Goal: Check status: Check status

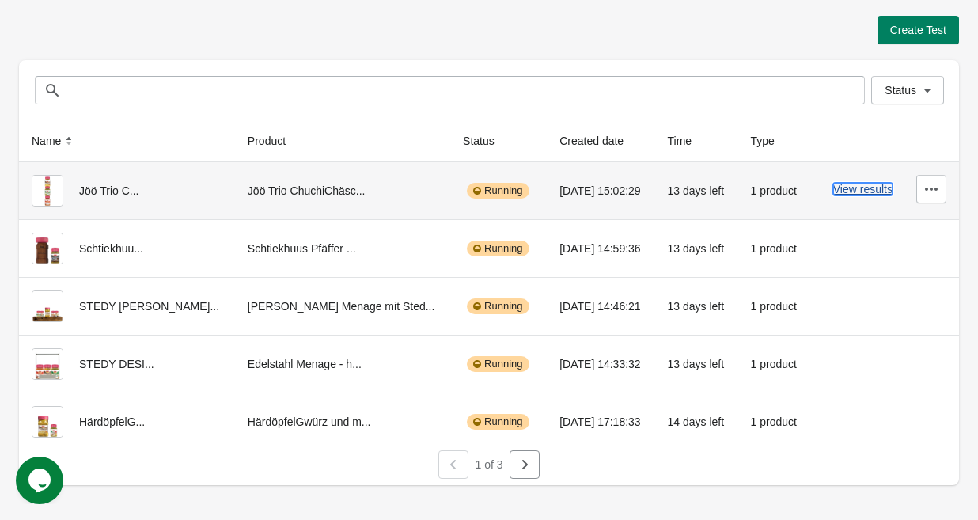
click at [849, 192] on button "View results" at bounding box center [862, 189] width 59 height 13
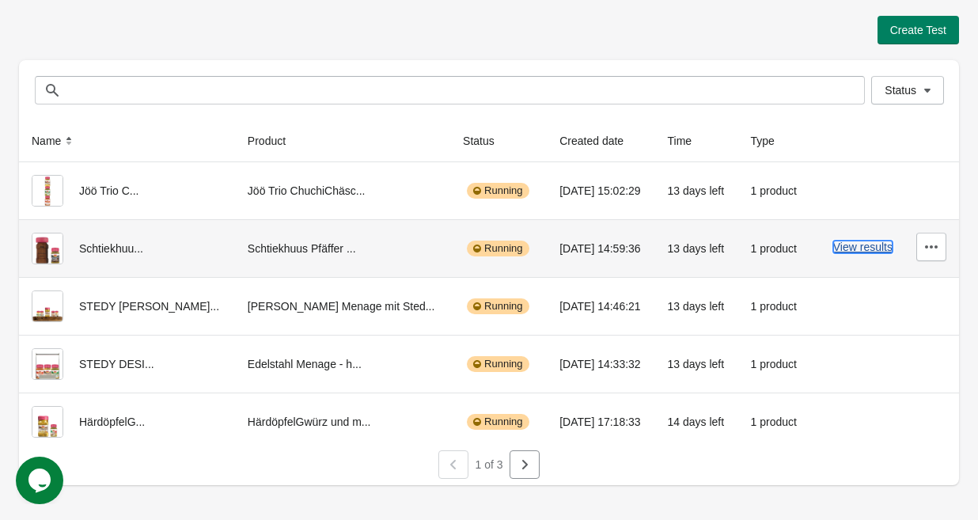
click at [838, 245] on button "View results" at bounding box center [862, 246] width 59 height 13
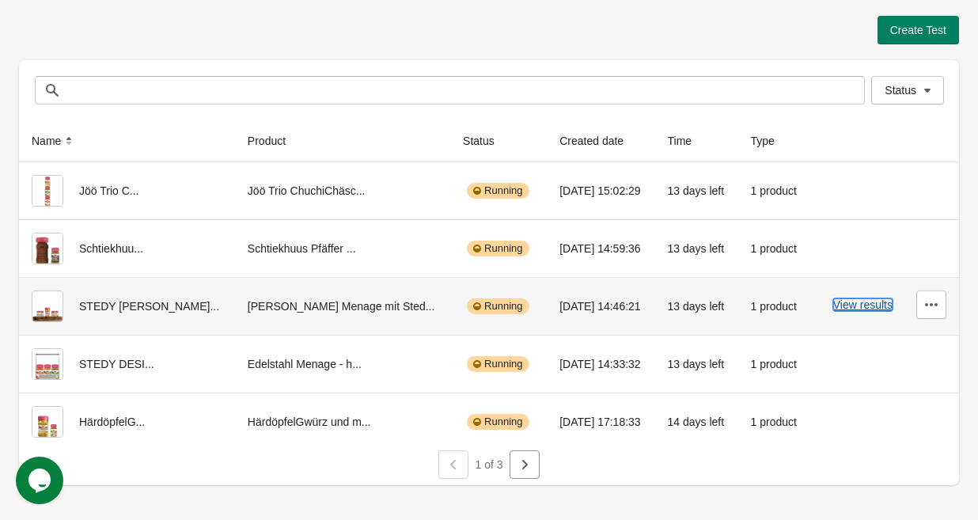
click at [849, 299] on button "View results" at bounding box center [862, 304] width 59 height 13
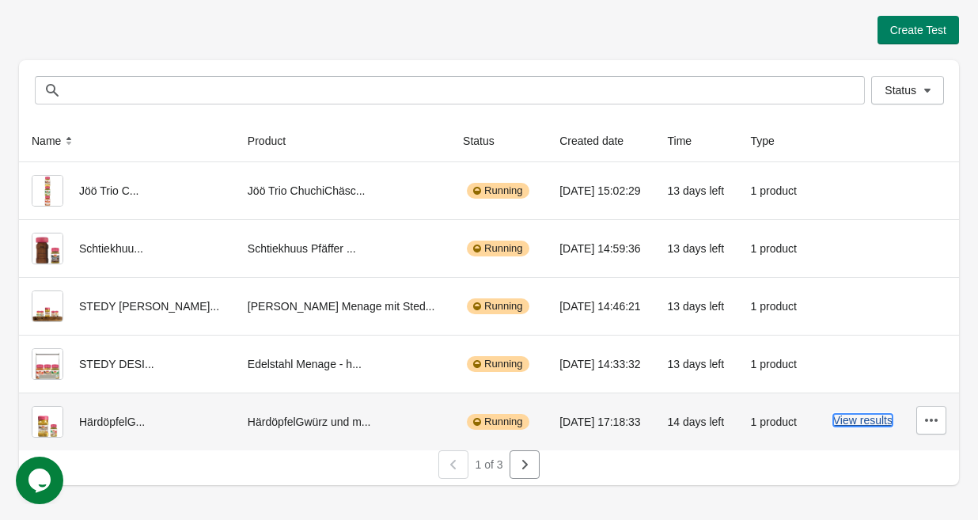
click at [839, 419] on button "View results" at bounding box center [862, 420] width 59 height 13
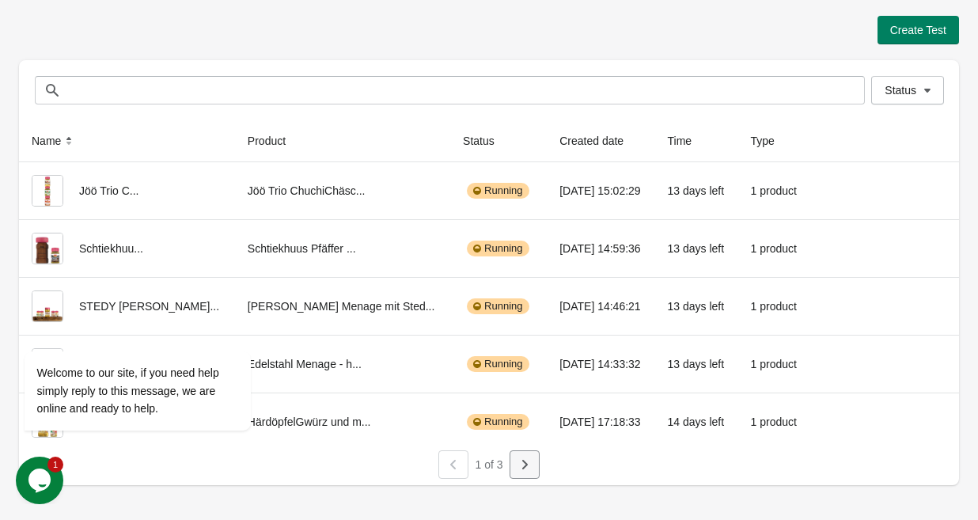
click at [527, 460] on icon "button" at bounding box center [525, 464] width 16 height 16
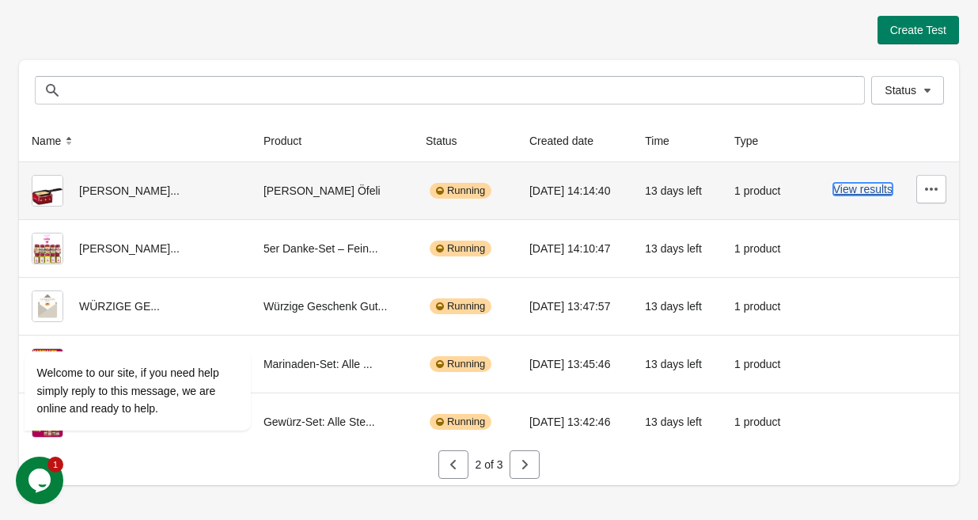
click at [848, 187] on button "View results" at bounding box center [862, 189] width 59 height 13
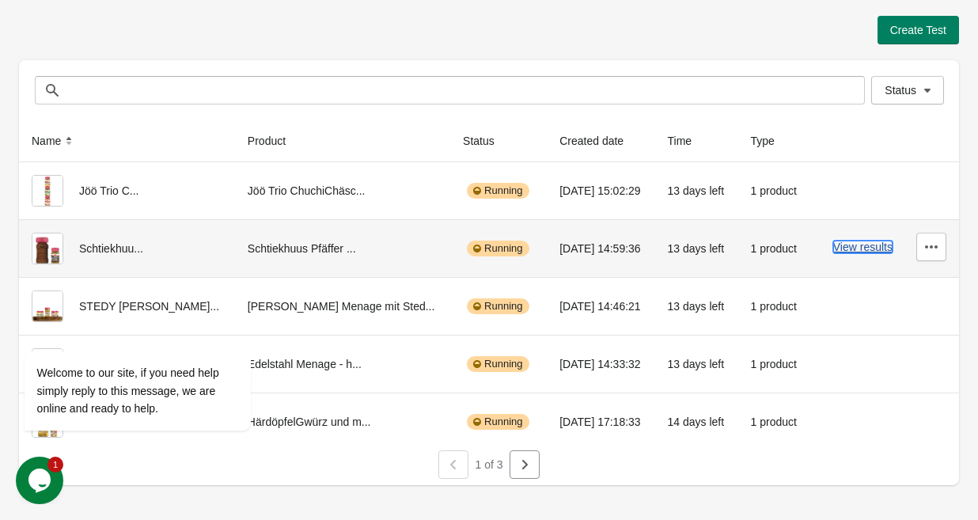
click at [842, 244] on button "View results" at bounding box center [862, 246] width 59 height 13
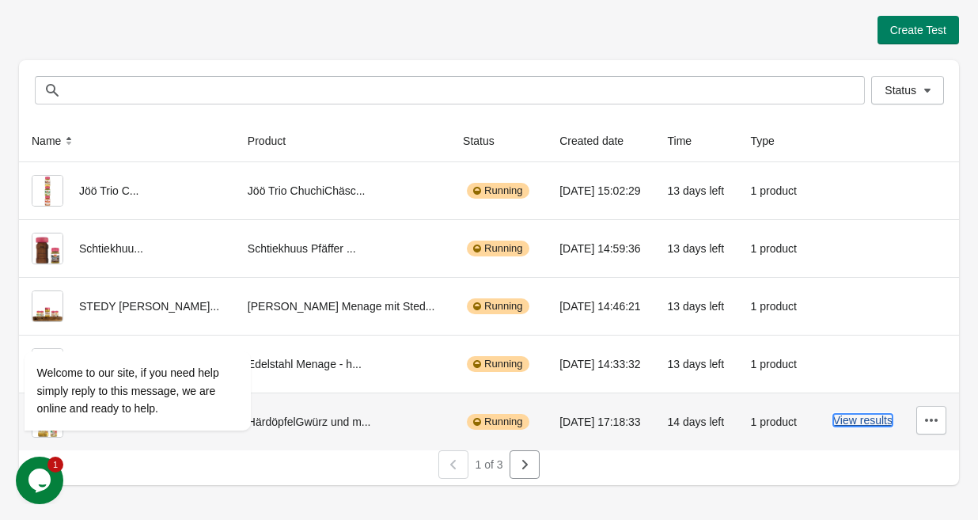
click at [858, 419] on button "View results" at bounding box center [862, 420] width 59 height 13
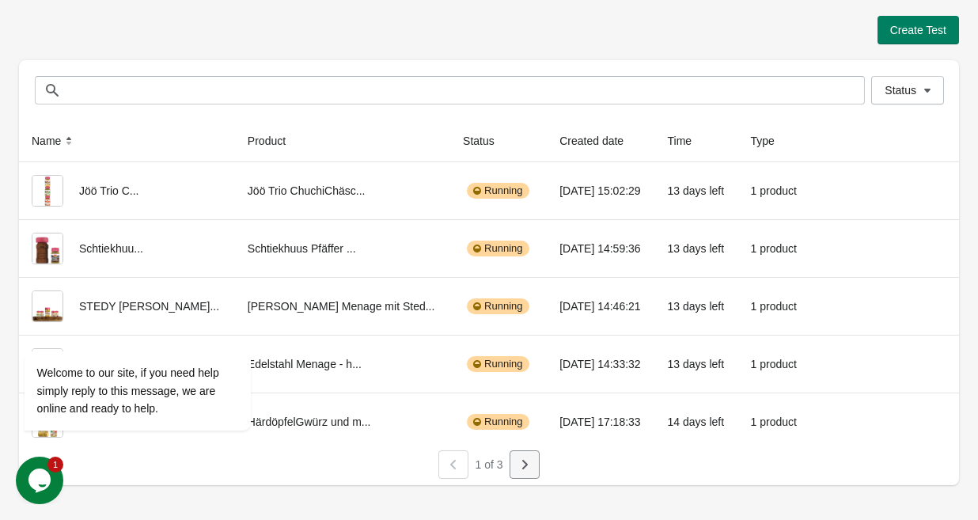
click at [520, 471] on icon "button" at bounding box center [525, 464] width 16 height 16
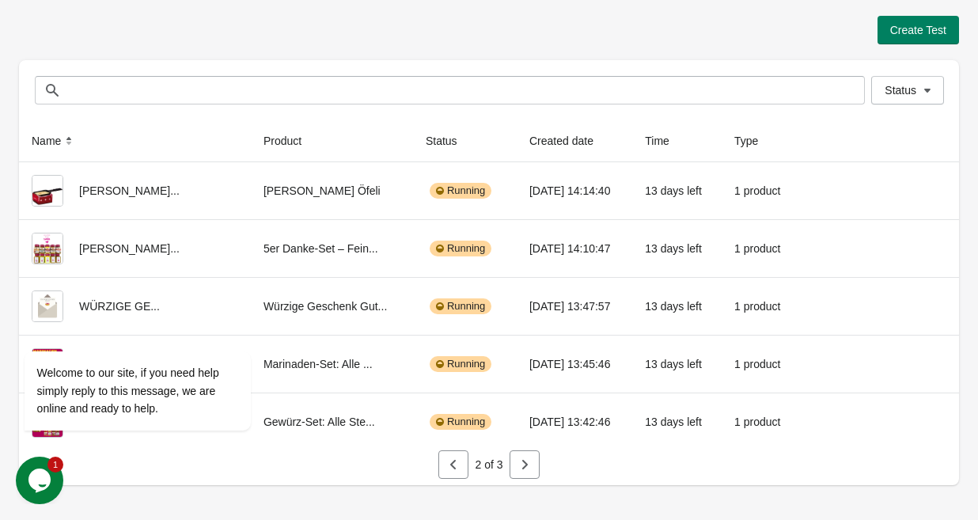
click at [525, 464] on icon "button" at bounding box center [525, 464] width 6 height 9
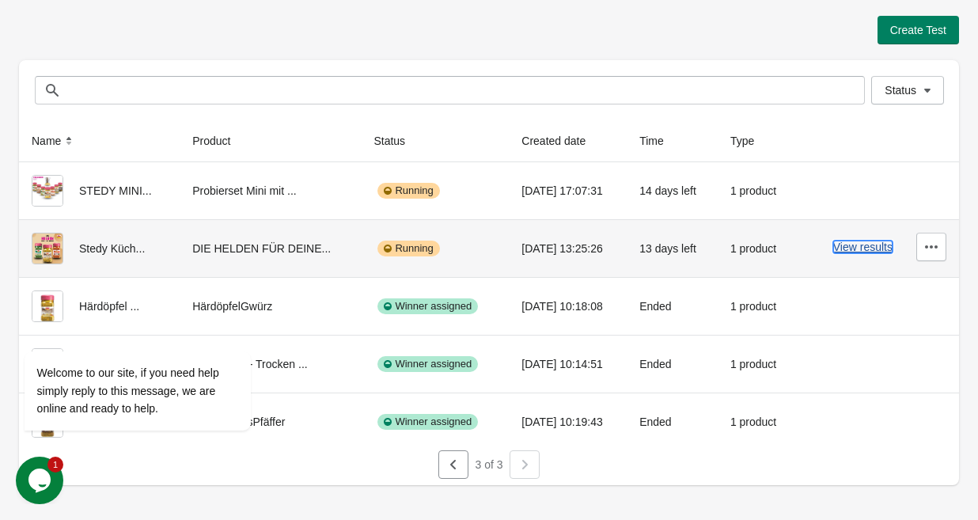
click at [849, 241] on button "View results" at bounding box center [862, 246] width 59 height 13
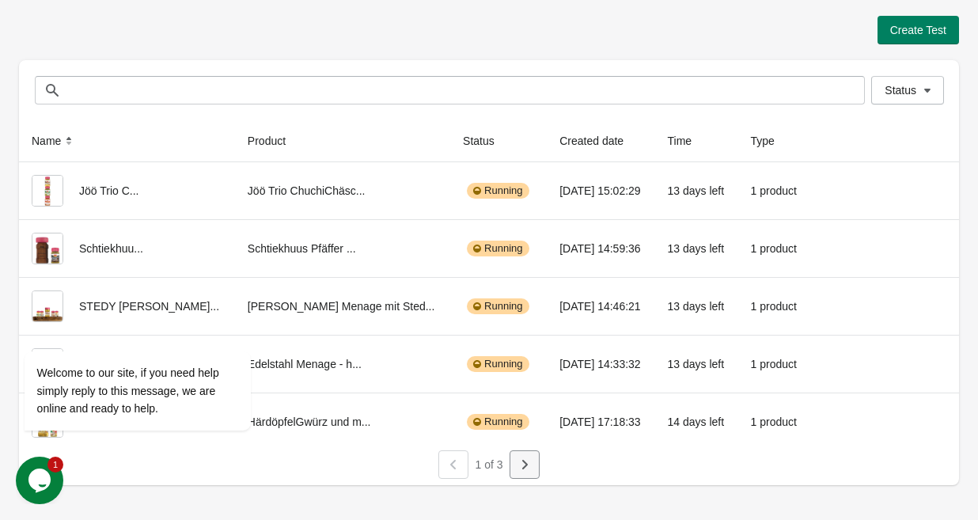
click at [523, 478] on div "Name Product Status Created date Time Type Jöö Trio C... Jöö Trio ChuchiChäsc..…" at bounding box center [489, 302] width 940 height 365
click at [535, 464] on button "button" at bounding box center [524, 464] width 30 height 28
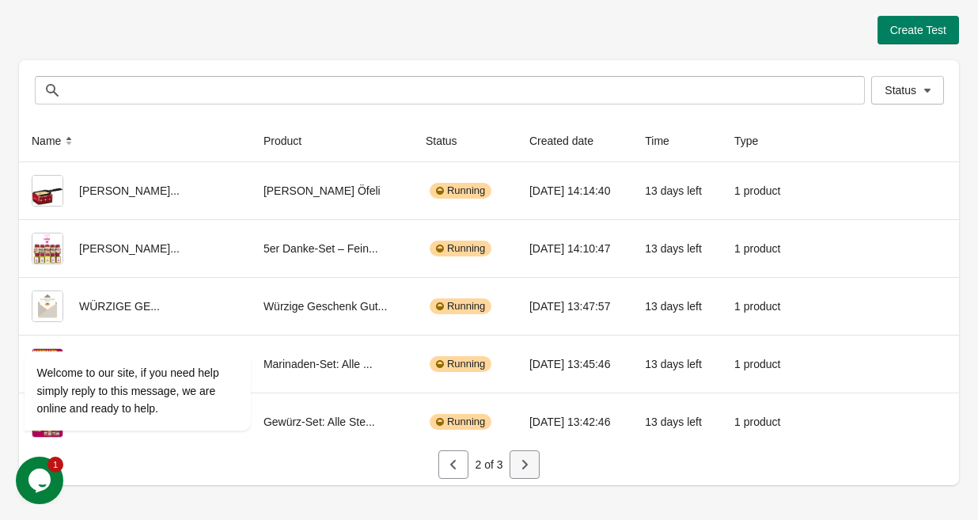
click at [531, 460] on icon "button" at bounding box center [525, 464] width 16 height 16
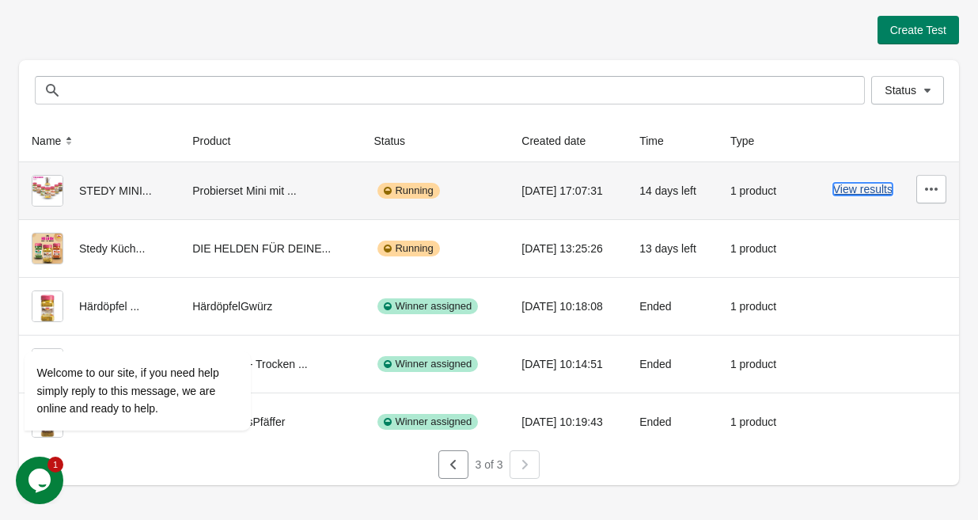
click at [846, 185] on button "View results" at bounding box center [862, 189] width 59 height 13
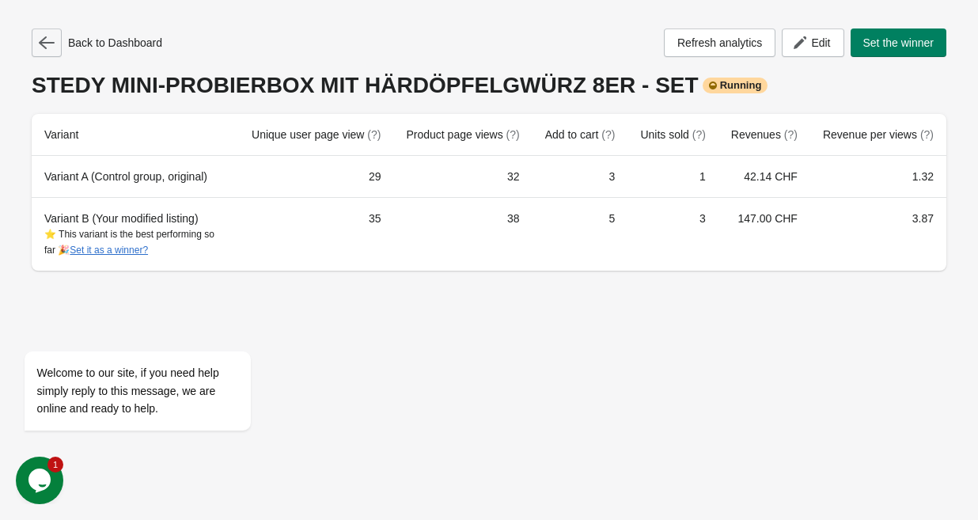
click at [48, 50] on icon "button" at bounding box center [47, 43] width 16 height 16
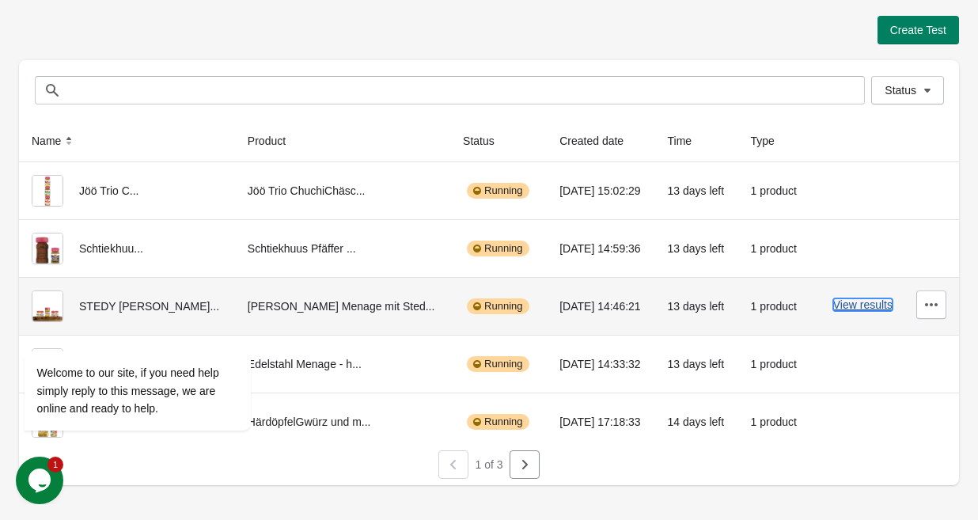
click at [854, 304] on button "View results" at bounding box center [862, 304] width 59 height 13
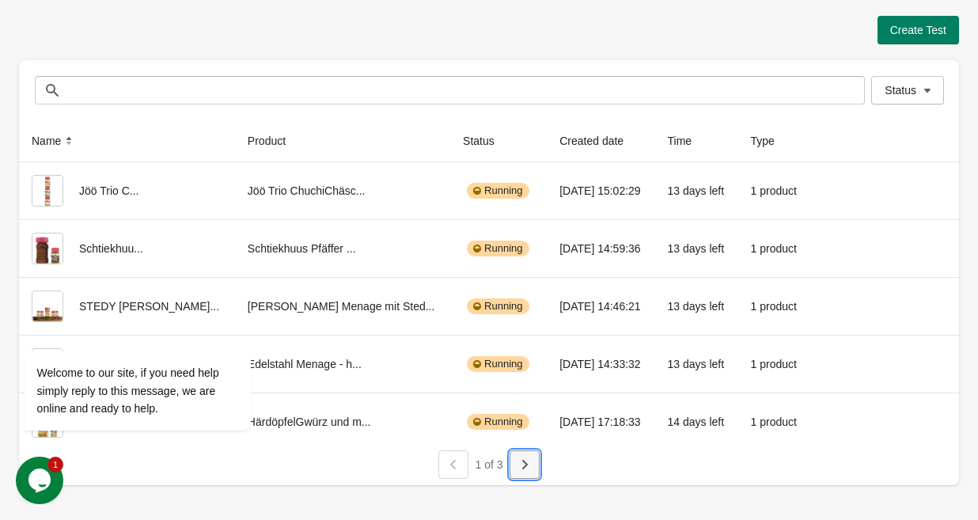
click at [532, 459] on button "button" at bounding box center [524, 464] width 30 height 28
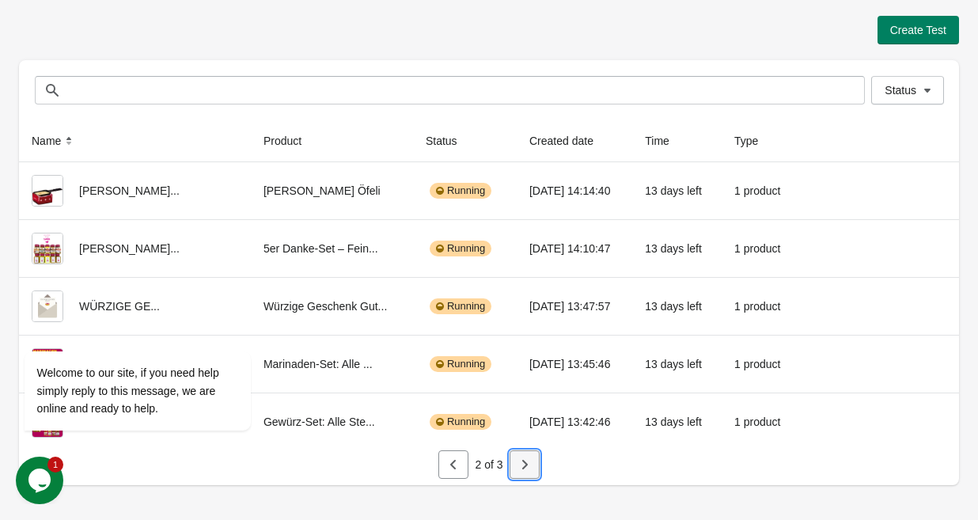
click at [515, 464] on button "button" at bounding box center [524, 464] width 30 height 28
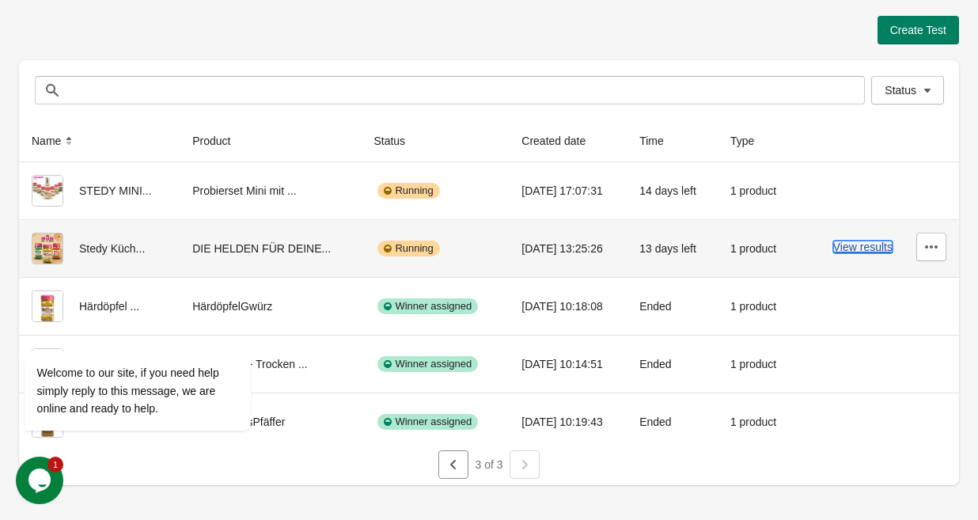
click at [848, 252] on button "View results" at bounding box center [862, 246] width 59 height 13
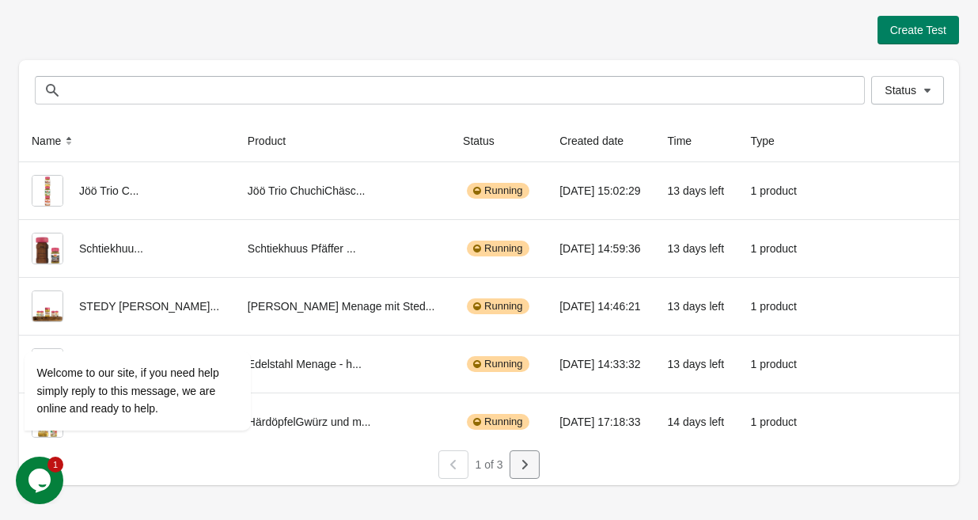
click at [532, 459] on button "button" at bounding box center [524, 464] width 30 height 28
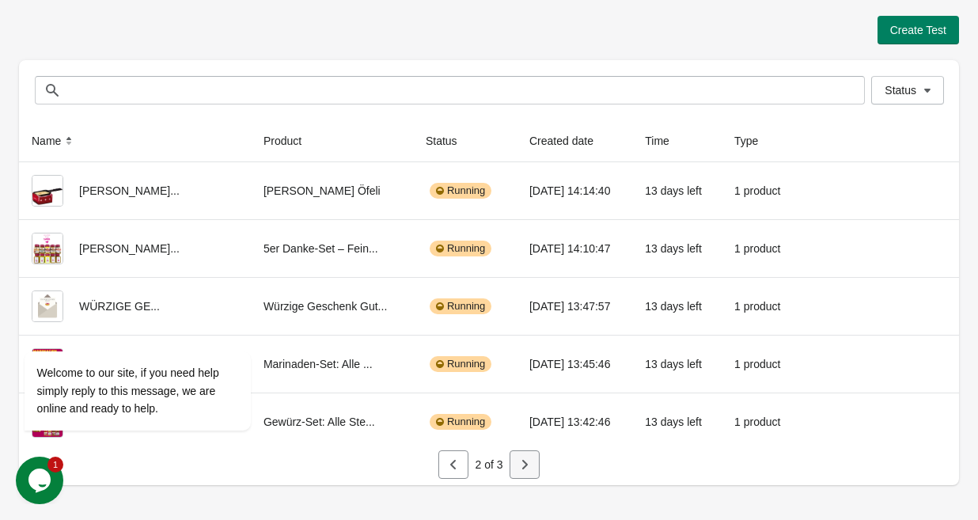
click at [526, 477] on button "button" at bounding box center [524, 464] width 30 height 28
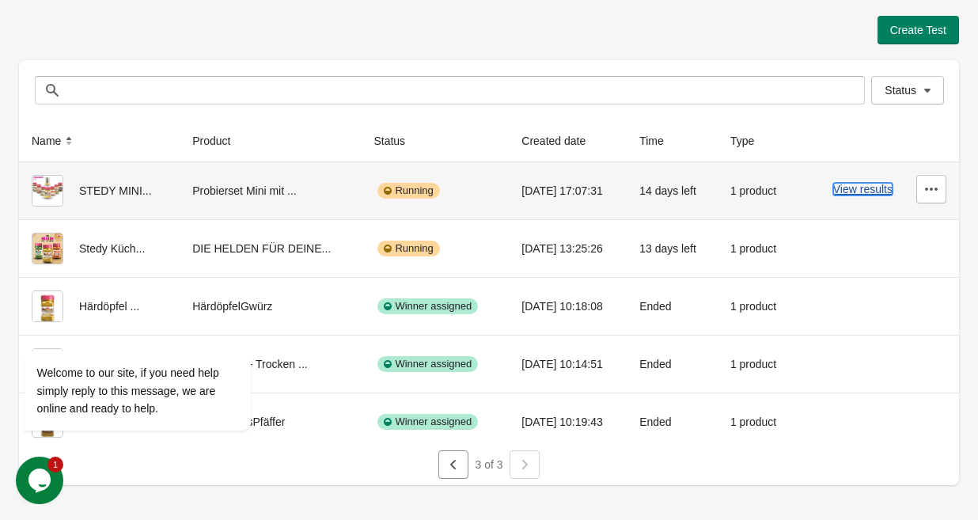
click at [871, 187] on button "View results" at bounding box center [862, 189] width 59 height 13
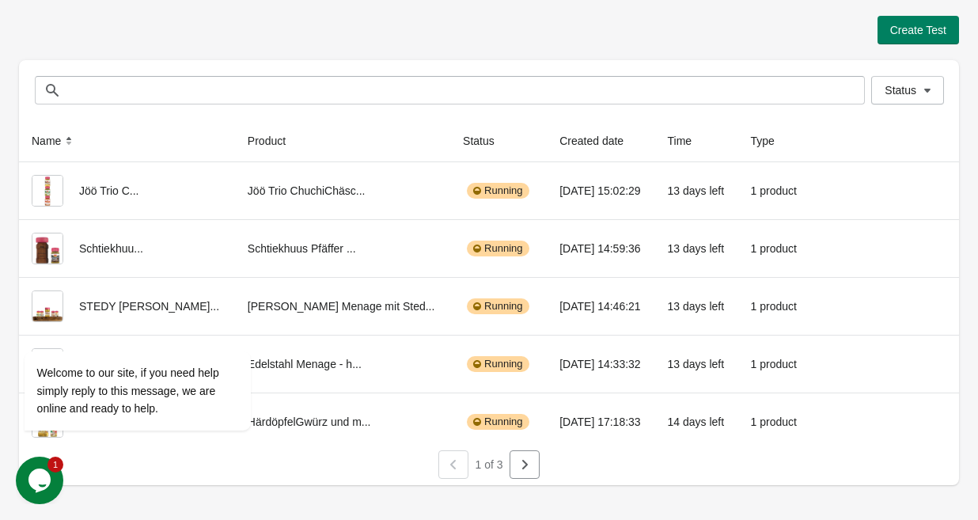
click at [450, 462] on div at bounding box center [453, 464] width 30 height 28
drag, startPoint x: 37, startPoint y: 326, endPoint x: 330, endPoint y: 559, distance: 374.3
click at [37, 326] on icon "Chat attention grabber" at bounding box center [34, 328] width 14 height 14
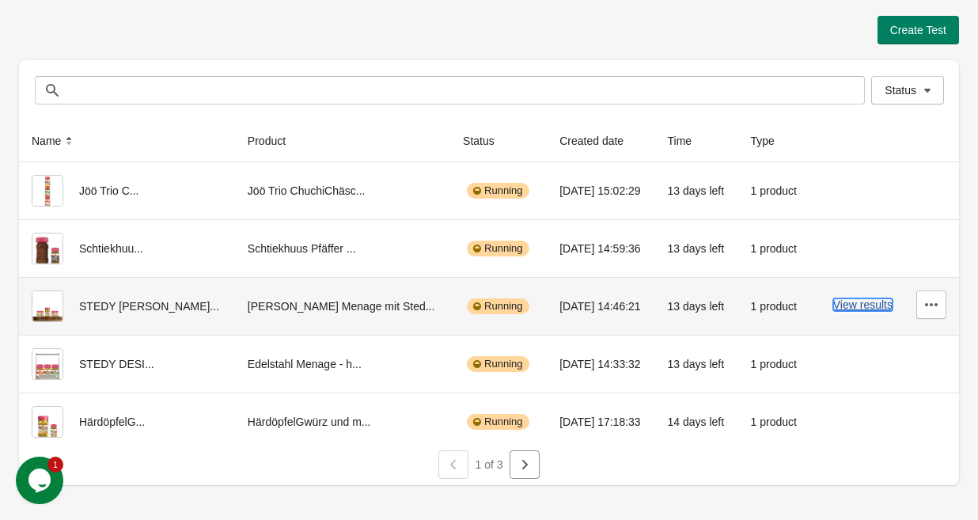
click at [862, 307] on button "View results" at bounding box center [862, 304] width 59 height 13
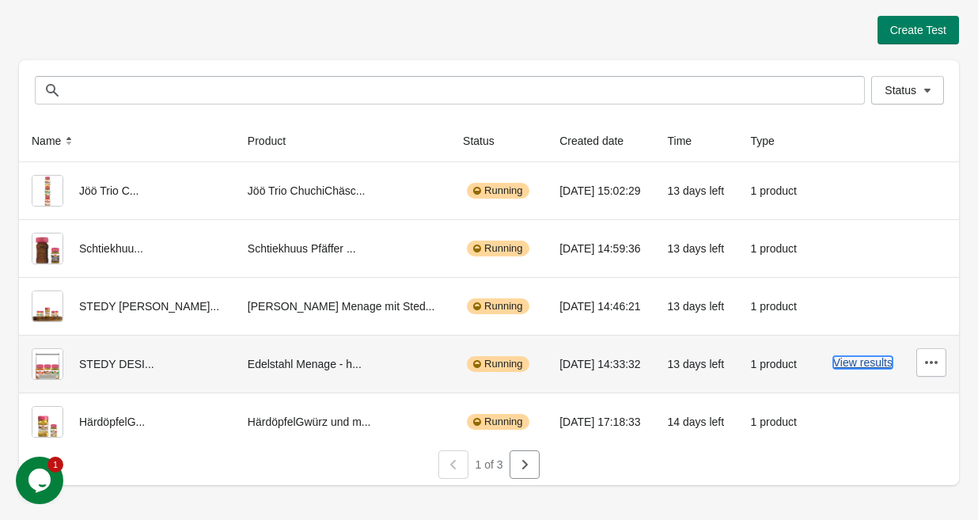
click at [868, 361] on button "View results" at bounding box center [862, 362] width 59 height 13
